Goal: Task Accomplishment & Management: Use online tool/utility

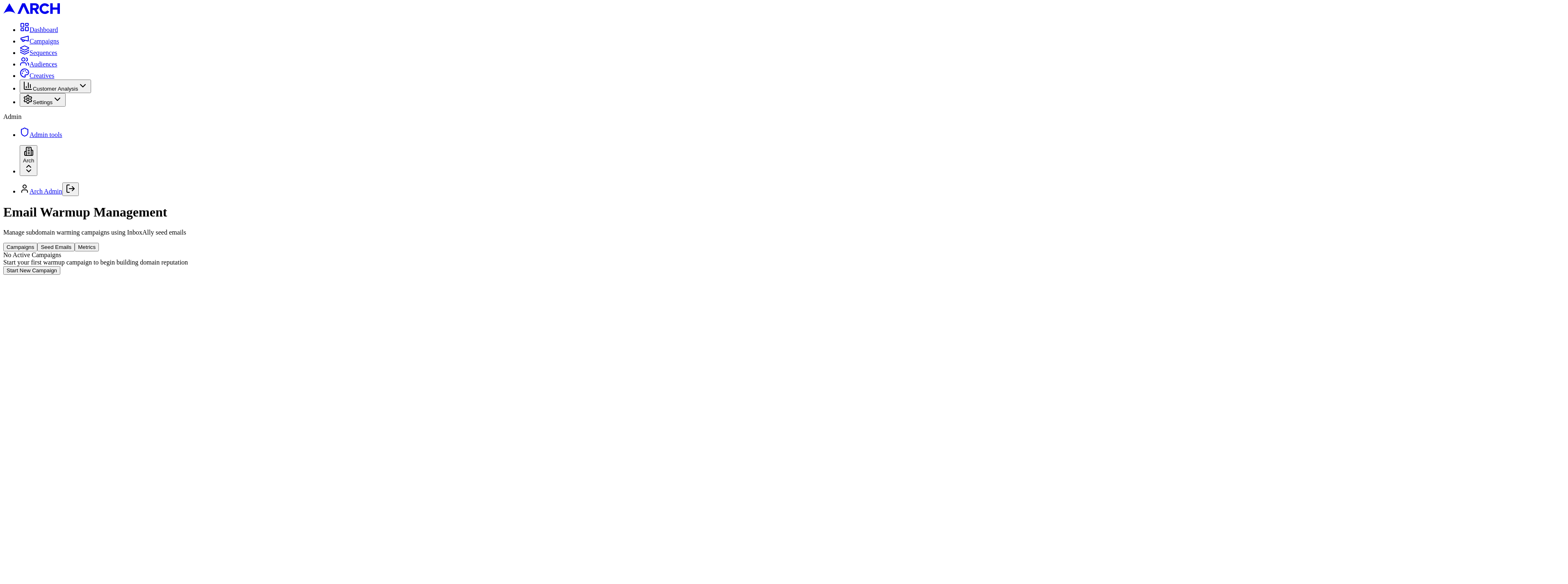
click at [805, 243] on div "Campaigns Seed Emails Metrics" at bounding box center [784, 247] width 1562 height 8
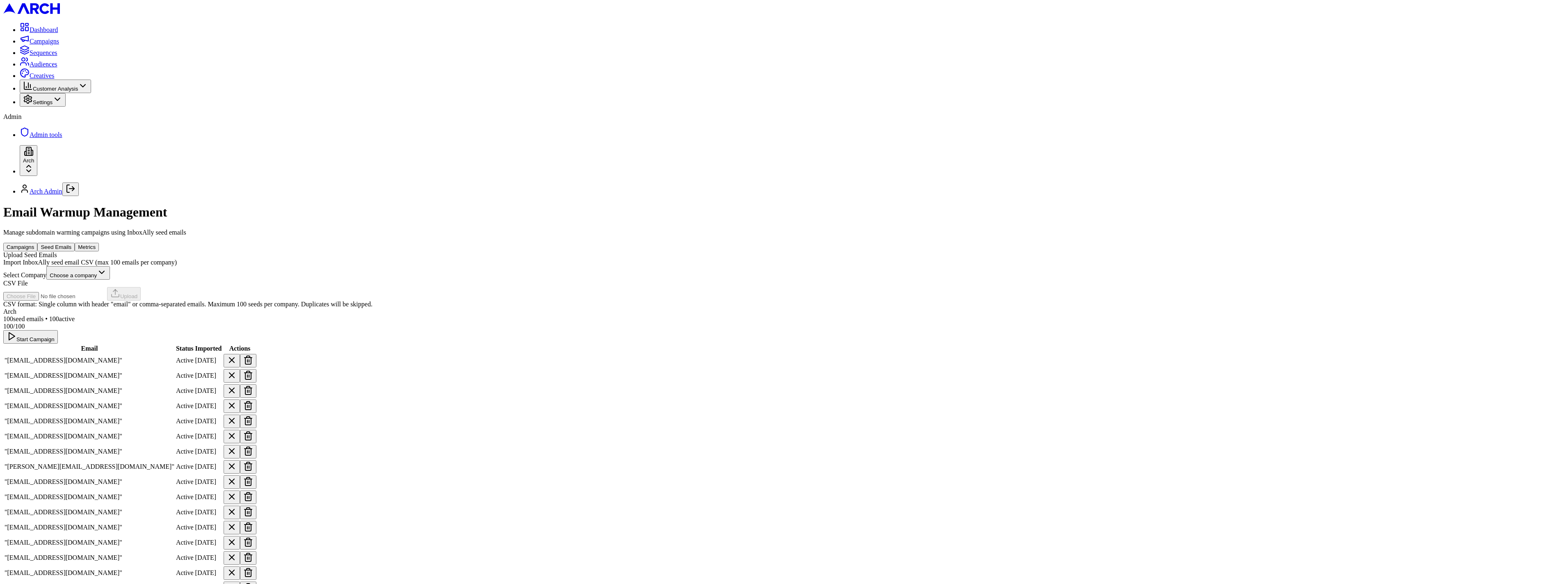
click at [74, 243] on button "Seed Emails" at bounding box center [56, 247] width 38 height 8
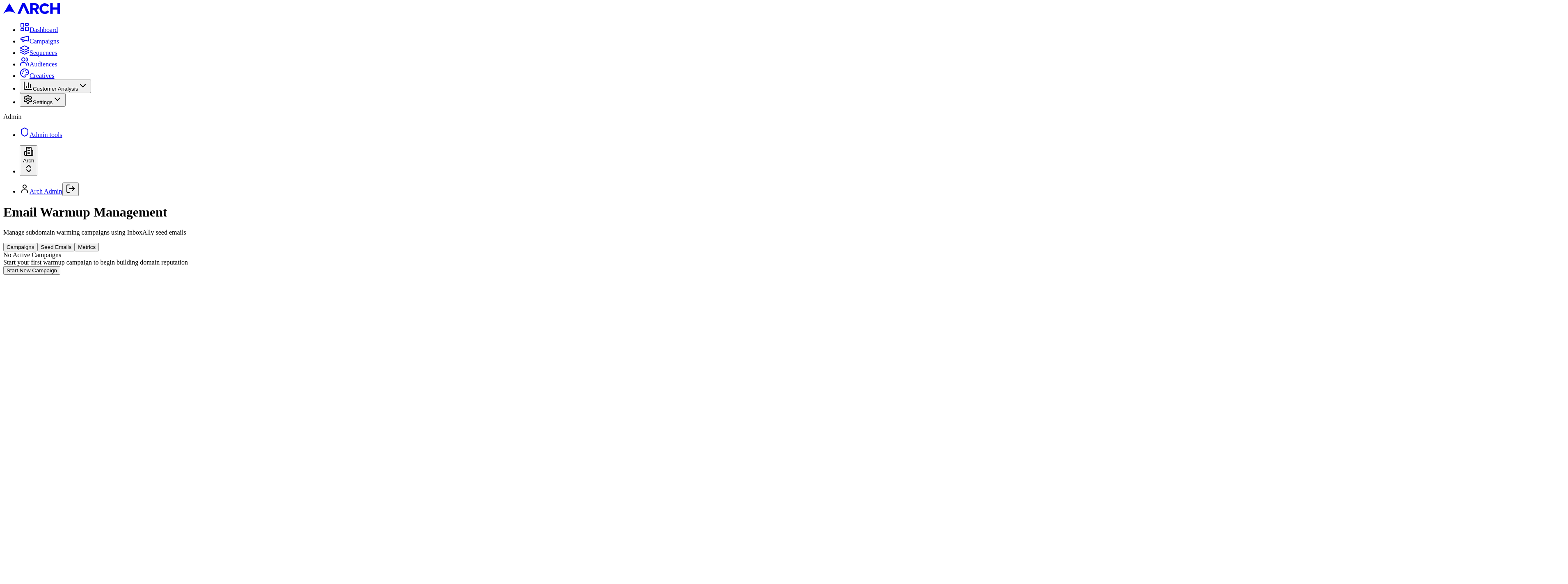
click at [915, 243] on div "Campaigns Seed Emails Metrics" at bounding box center [784, 247] width 1562 height 8
click at [74, 243] on button "Seed Emails" at bounding box center [56, 247] width 38 height 8
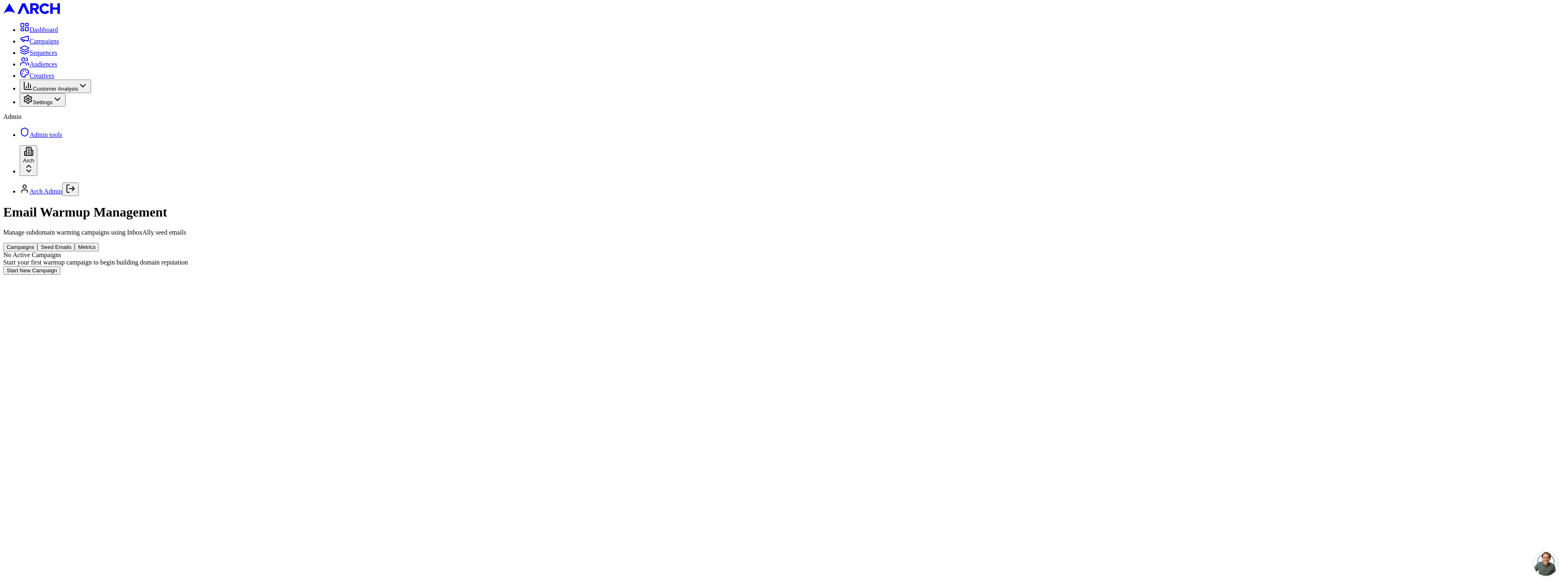
click at [38, 243] on button "Campaigns" at bounding box center [20, 247] width 34 height 8
click at [60, 266] on button "Start New Campaign" at bounding box center [32, 270] width 57 height 8
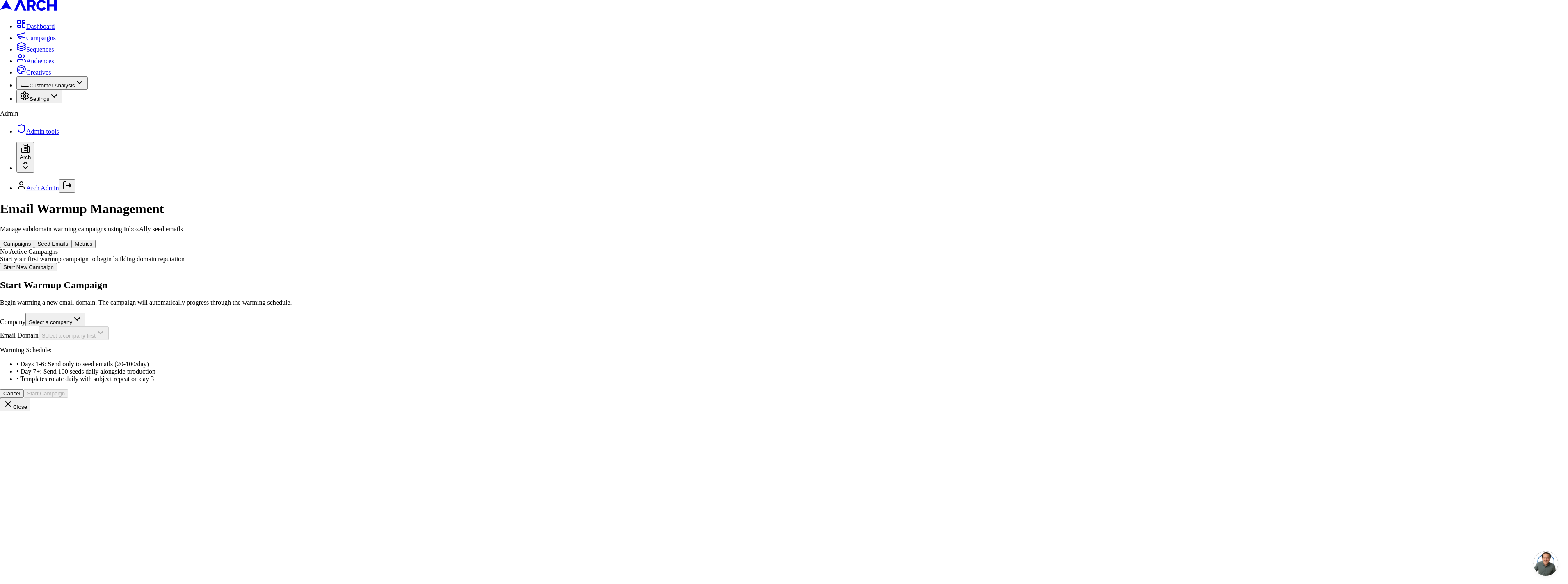
click at [787, 257] on body "Dashboard Campaigns Sequences Audiences Creatives Customer Analysis Settings Ad…" at bounding box center [784, 206] width 1568 height 411
click at [766, 298] on body "Dashboard Campaigns Sequences Audiences Creatives Customer Analysis Settings Ad…" at bounding box center [784, 206] width 1568 height 411
click at [69, 389] on button "Start Campaign" at bounding box center [46, 393] width 45 height 8
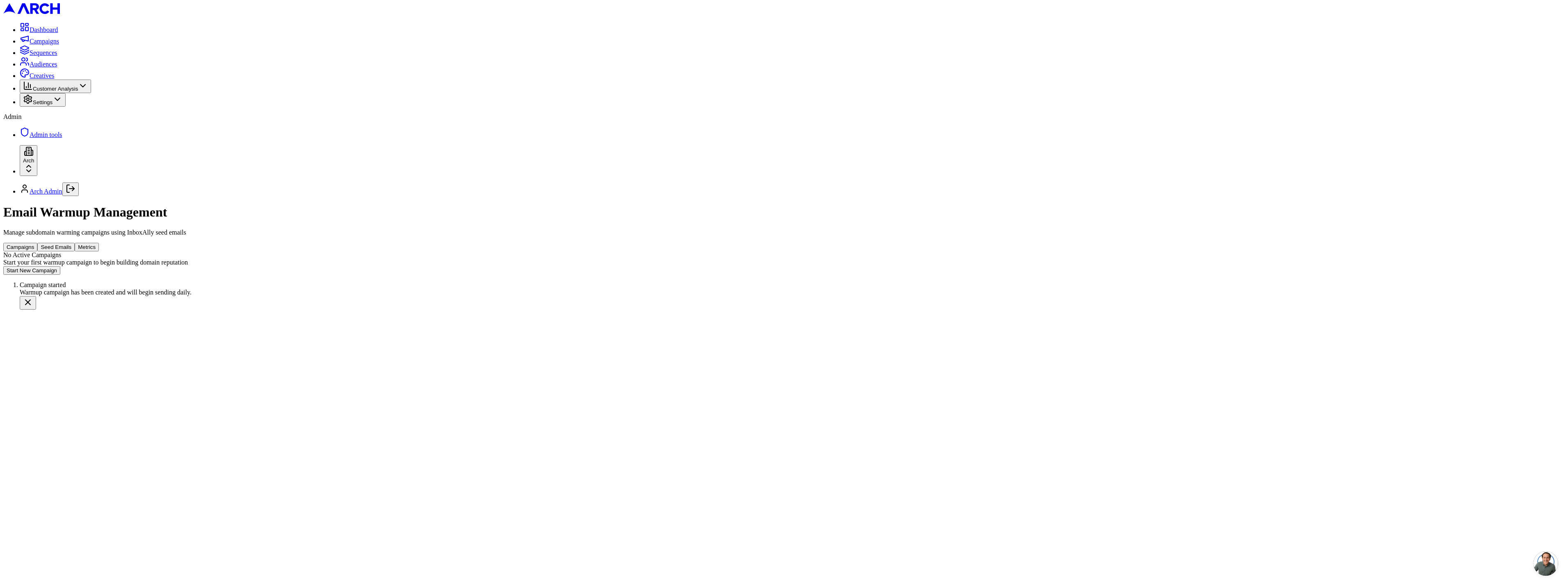
click at [488, 232] on div "Email Warmup Management Manage subdomain warming campaigns using InboxAlly seed…" at bounding box center [784, 240] width 1562 height 70
